Goal: Transaction & Acquisition: Purchase product/service

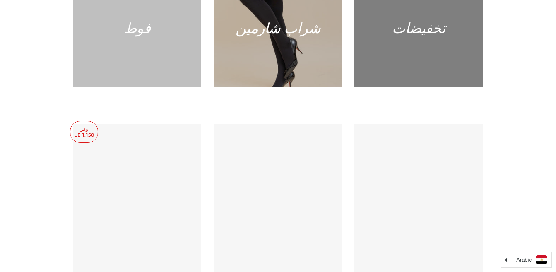
scroll to position [456, 0]
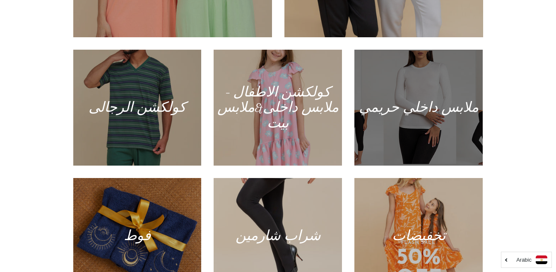
click at [401, 97] on div at bounding box center [419, 107] width 132 height 119
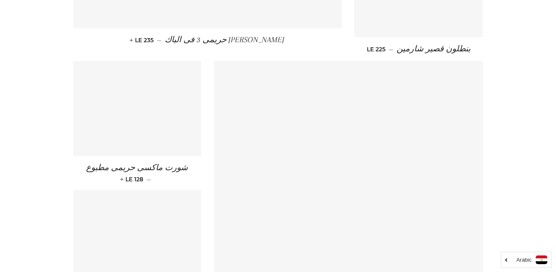
scroll to position [1243, 0]
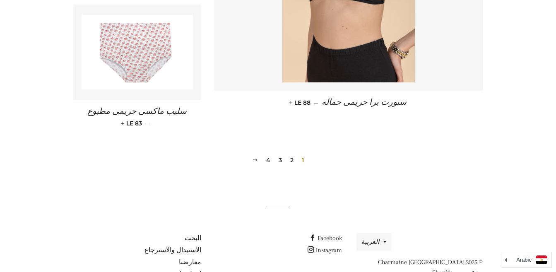
click at [294, 159] on link "2" at bounding box center [292, 160] width 10 height 12
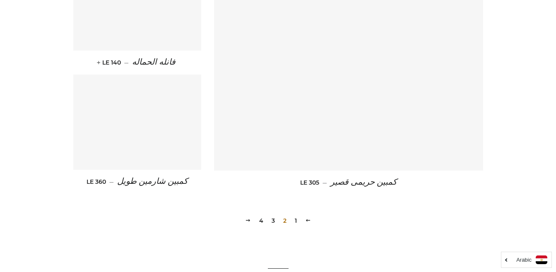
scroll to position [1243, 0]
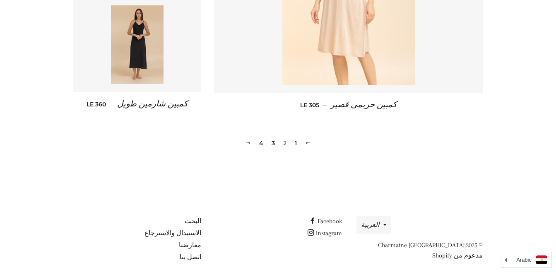
click at [274, 143] on link "3" at bounding box center [273, 143] width 10 height 12
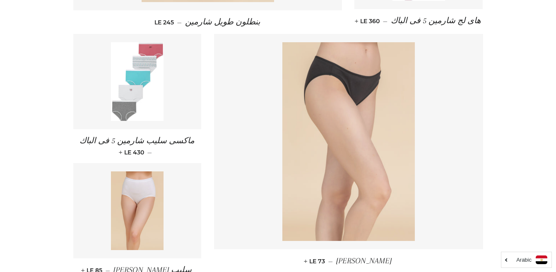
scroll to position [621, 0]
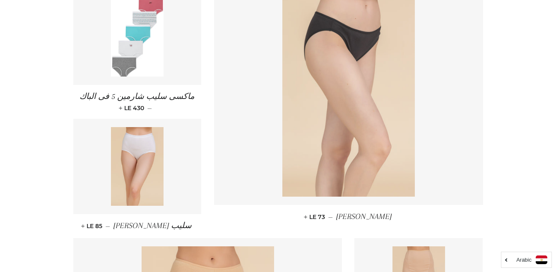
click at [362, 123] on img at bounding box center [349, 97] width 133 height 199
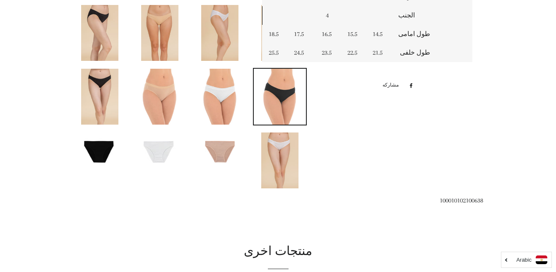
scroll to position [456, 0]
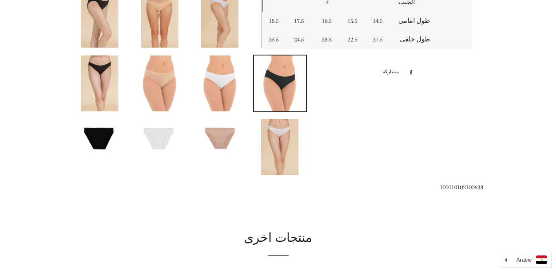
click at [466, 186] on span "100010102100638" at bounding box center [461, 187] width 43 height 7
copy span "100010102100638"
